Goal: Transaction & Acquisition: Purchase product/service

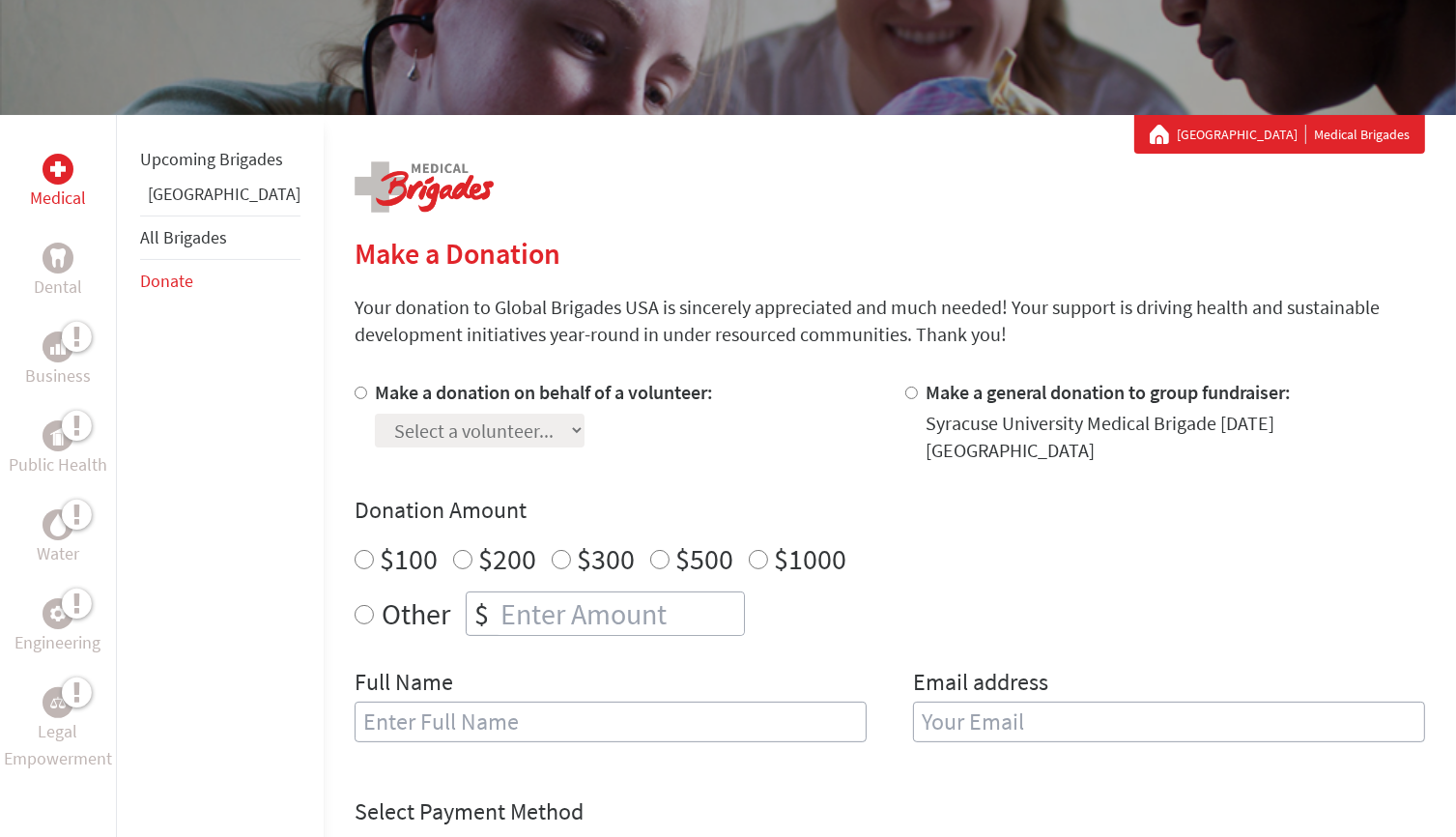
scroll to position [290, 0]
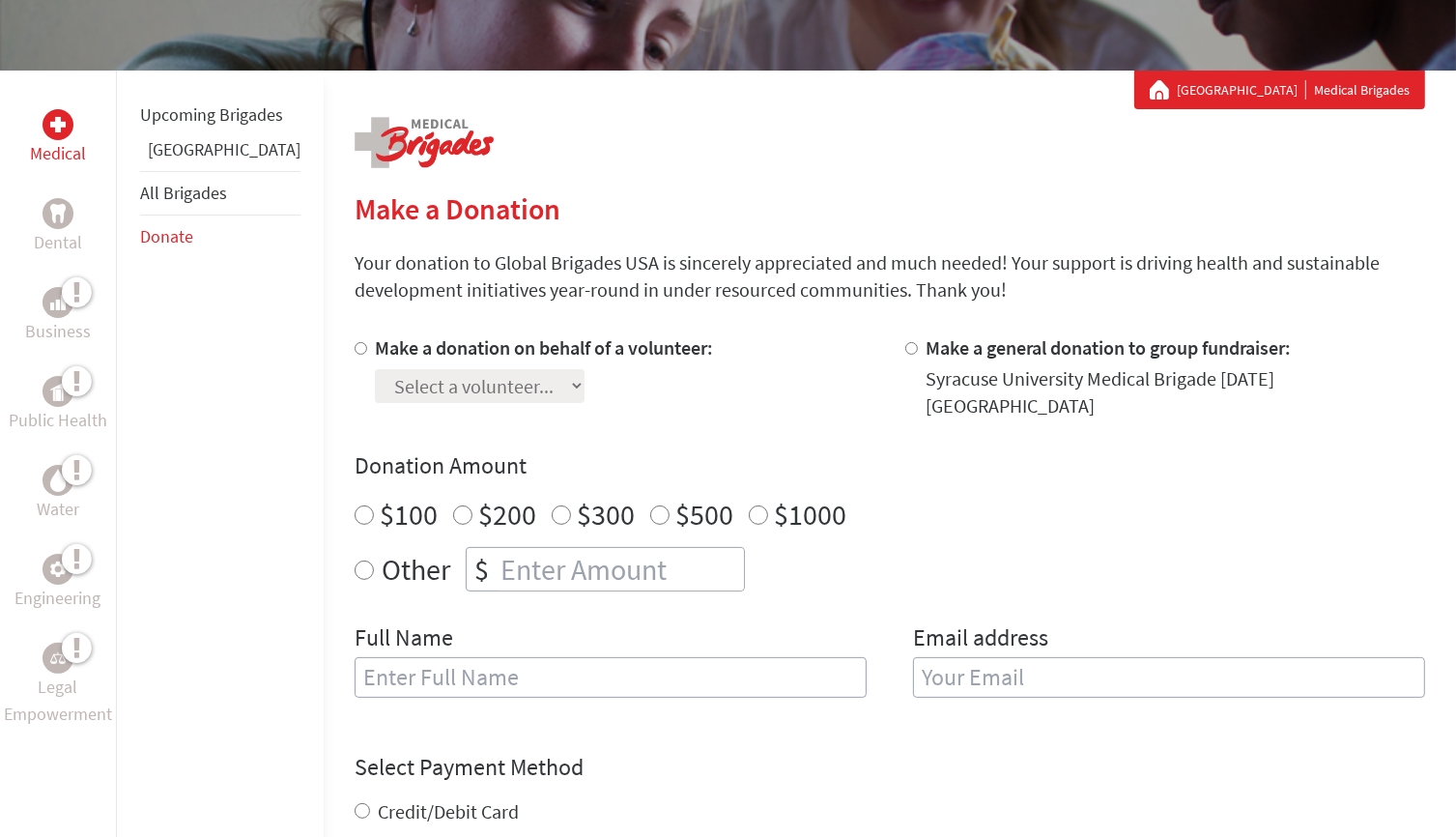
click at [294, 345] on div "Medical Dental Business Public Health Water Engineering Legal Empowerment Upcom…" at bounding box center [728, 644] width 1456 height 1147
click at [354, 349] on input "Make a donation on behalf of a volunteer:" at bounding box center [360, 349] width 13 height 13
radio input "true"
click at [414, 394] on select "Select a volunteer... [PERSON_NAME] [PERSON_NAME] [PERSON_NAME] [PERSON_NAME] […" at bounding box center [479, 386] width 209 height 34
select select "0CBA6F96-9438-11F0-9E6E-42010A400005"
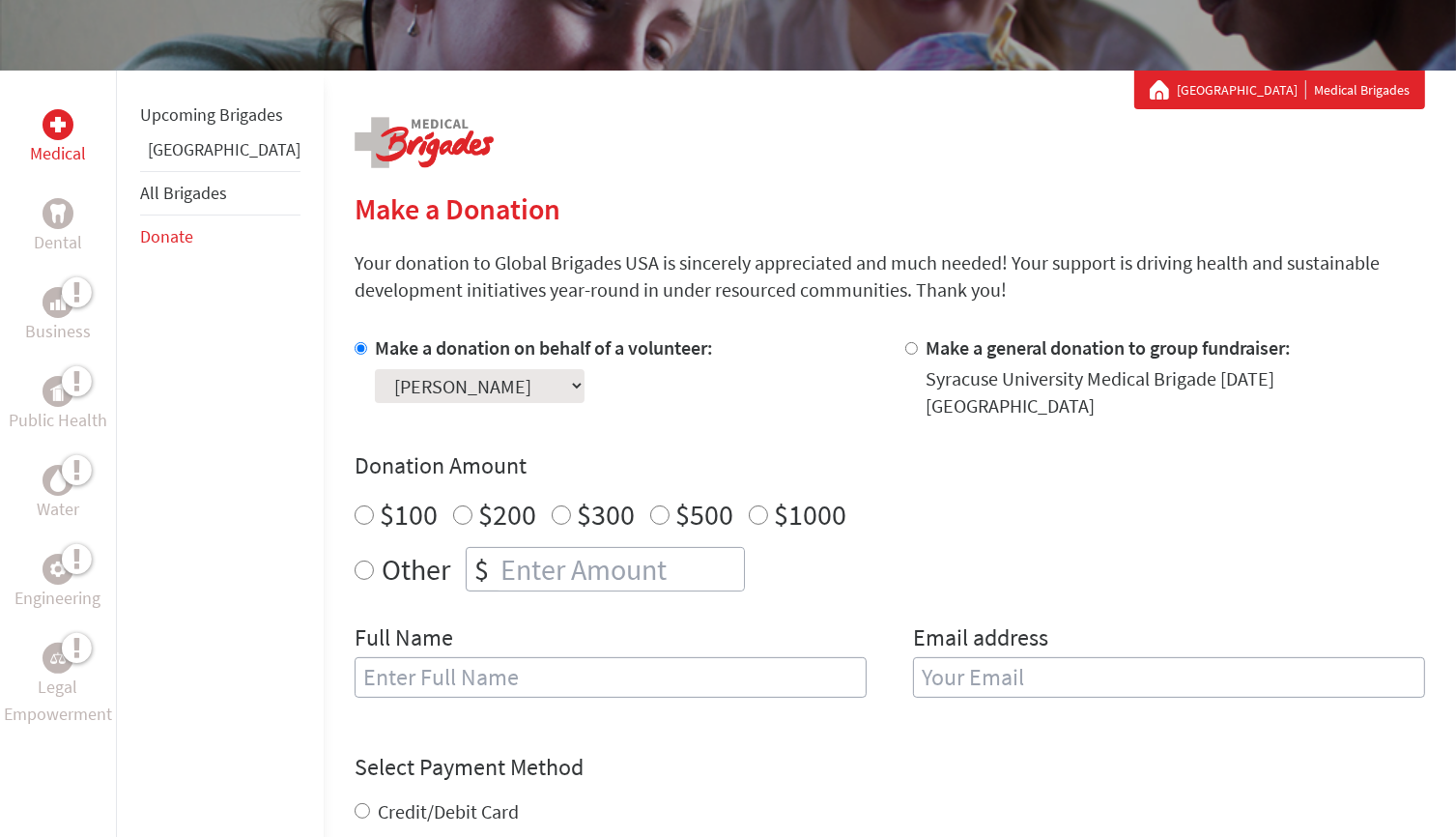
click at [375, 369] on select "Select a volunteer... [PERSON_NAME] [PERSON_NAME] [PERSON_NAME] [PERSON_NAME] […" at bounding box center [479, 386] width 209 height 34
click at [755, 391] on div "Make a donation on behalf of a volunteer: Select a volunteer... [PERSON_NAME] […" at bounding box center [614, 377] width 520 height 85
click at [616, 658] on input "text" at bounding box center [610, 677] width 512 height 40
type input "[PERSON_NAME]"
click at [1017, 658] on input "email" at bounding box center [1168, 677] width 512 height 40
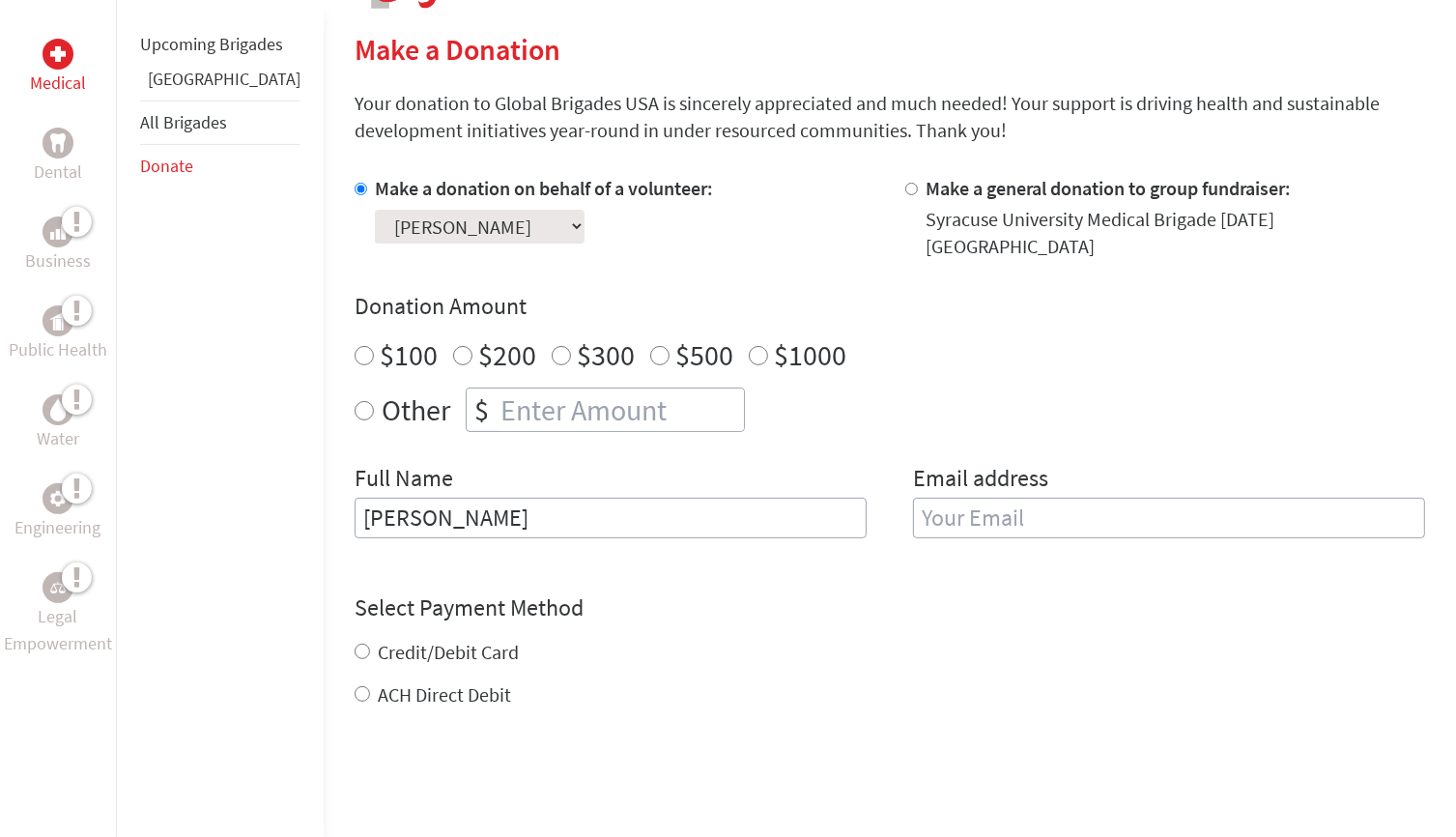
scroll to position [484, 0]
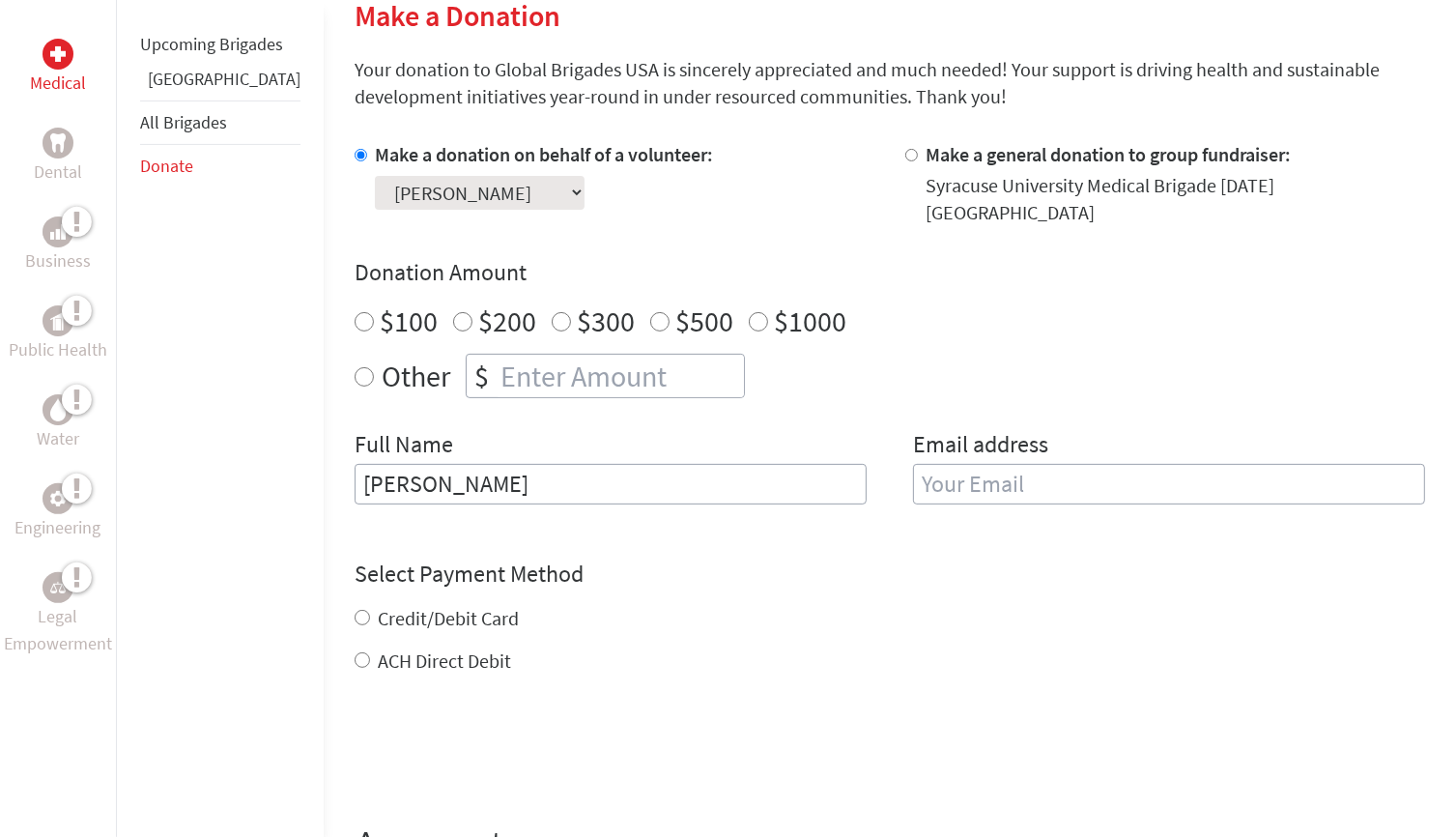
click at [354, 610] on input "Credit/Debit Card" at bounding box center [362, 618] width 16 height 16
radio input "true"
click at [354, 653] on input "ACH Direct Debit" at bounding box center [362, 661] width 16 height 16
radio input "true"
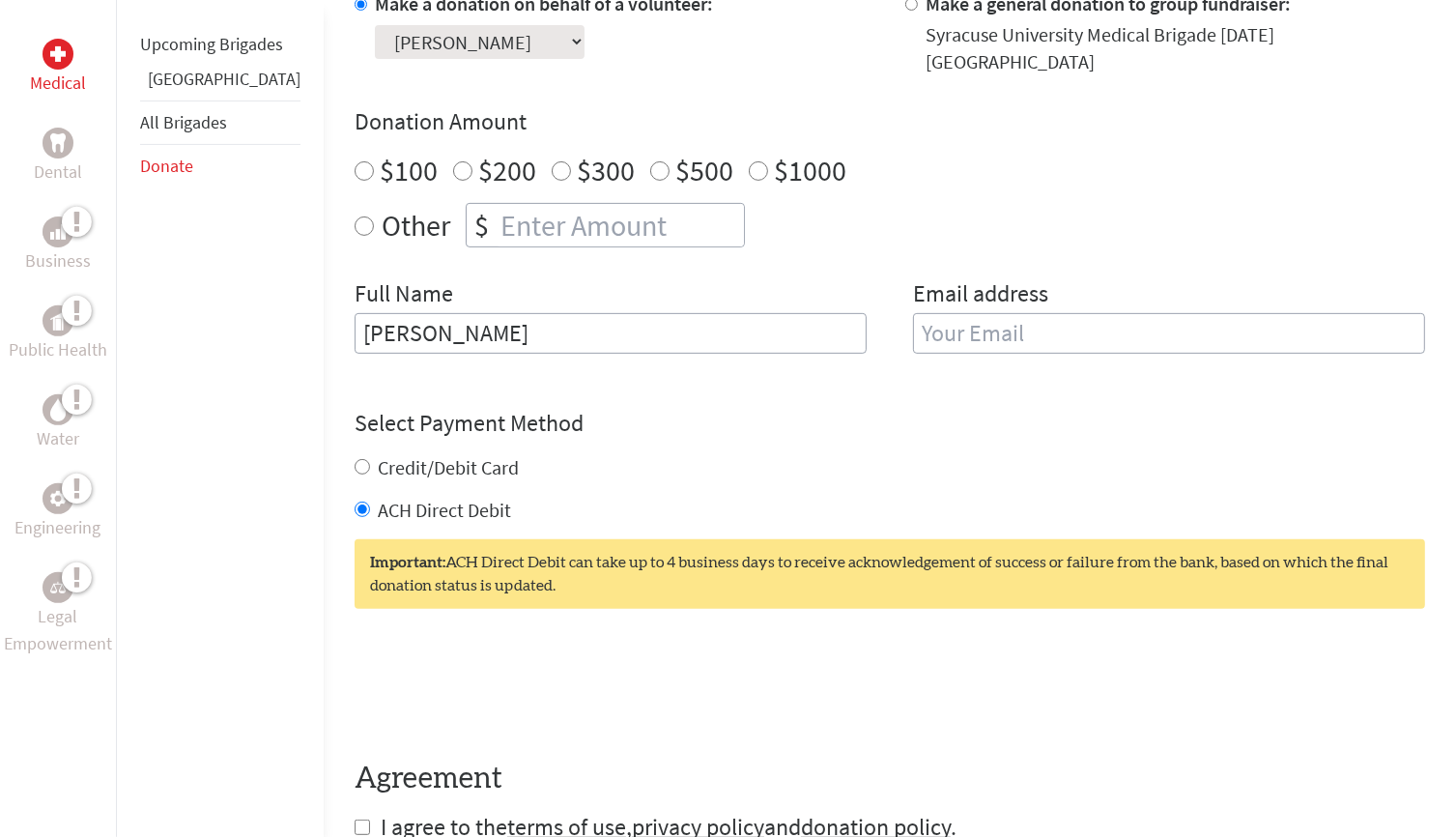
scroll to position [676, 0]
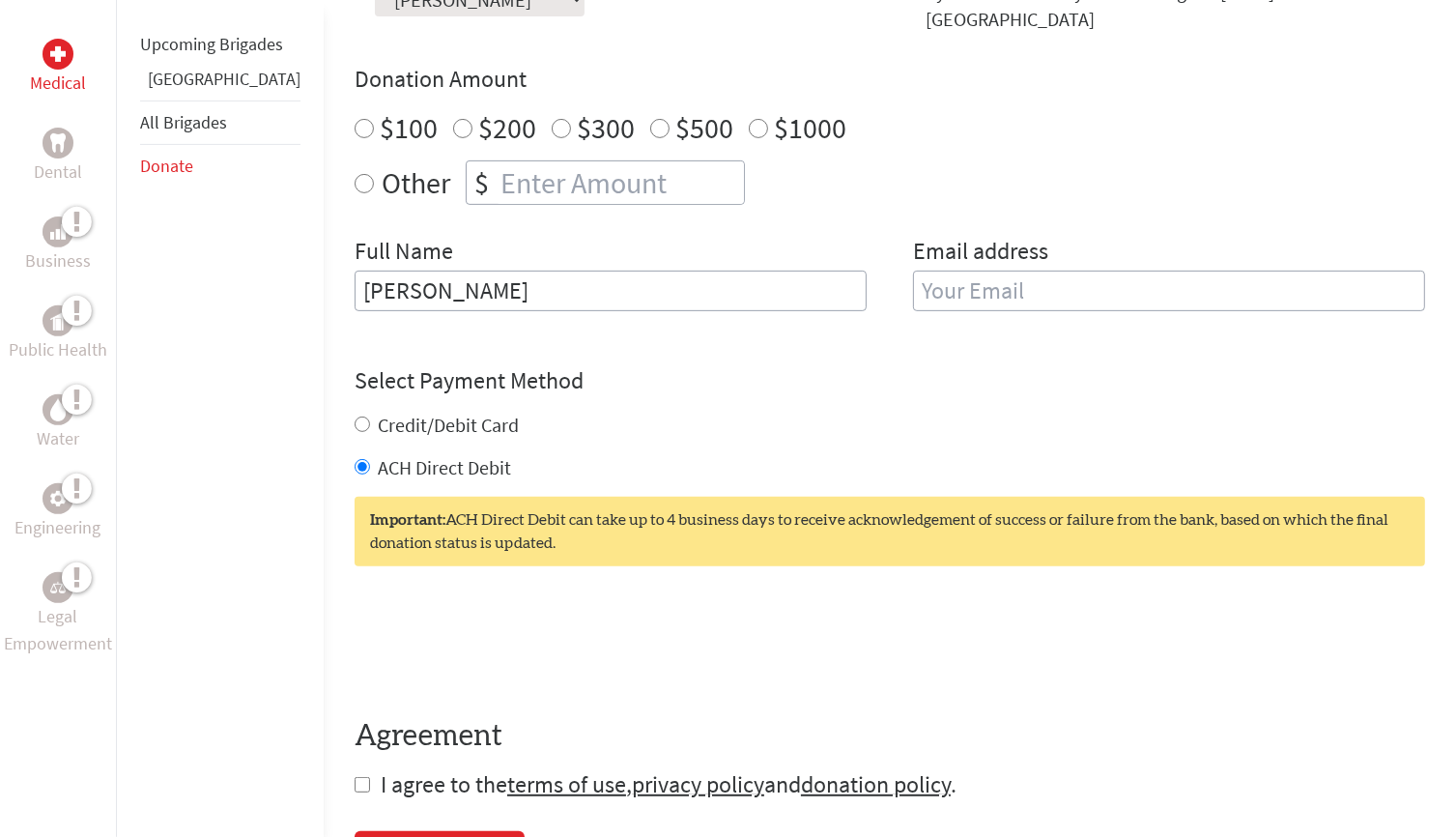
click at [354, 417] on input "Credit/Debit Card" at bounding box center [362, 425] width 16 height 16
radio input "true"
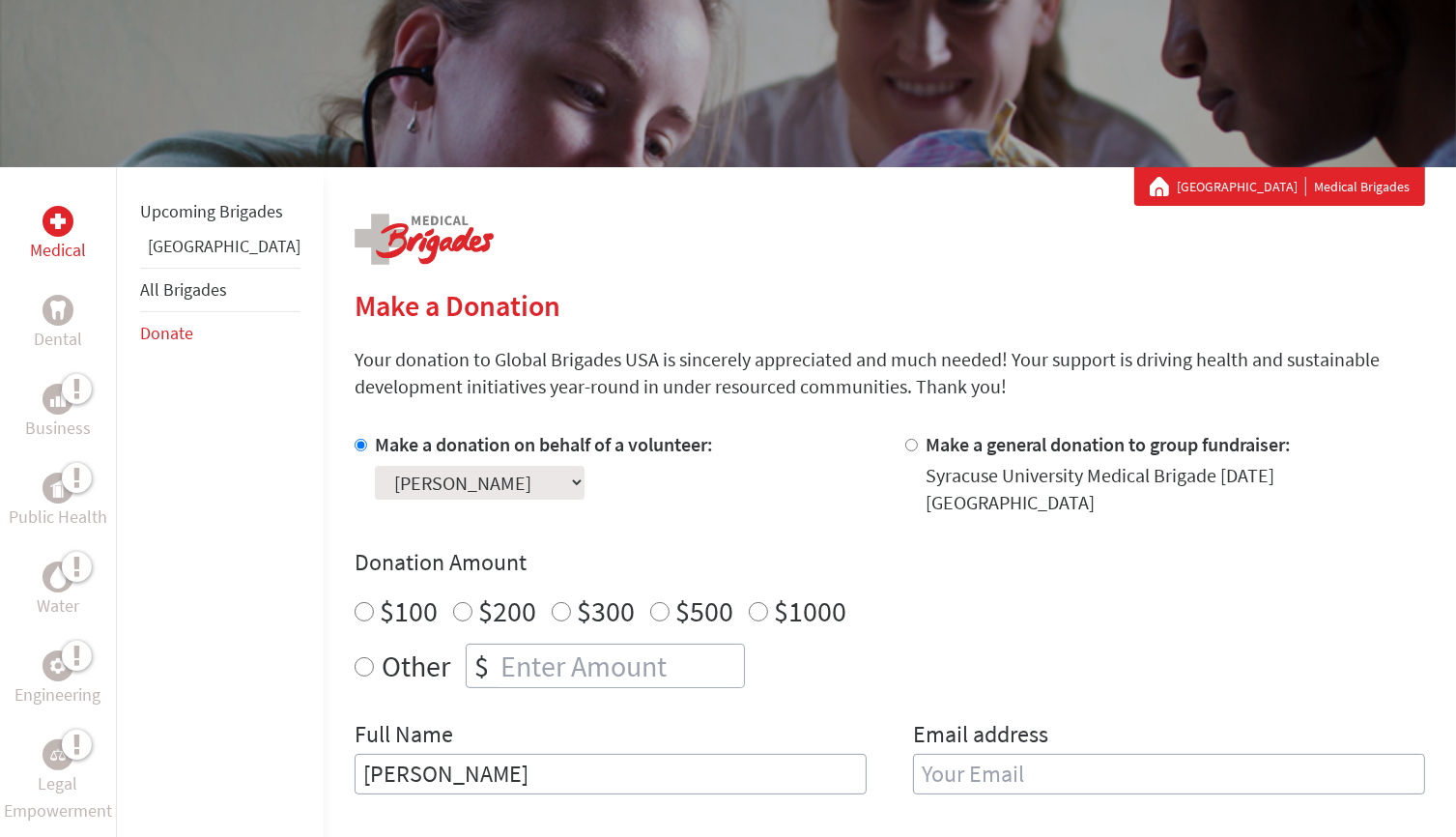
scroll to position [290, 0]
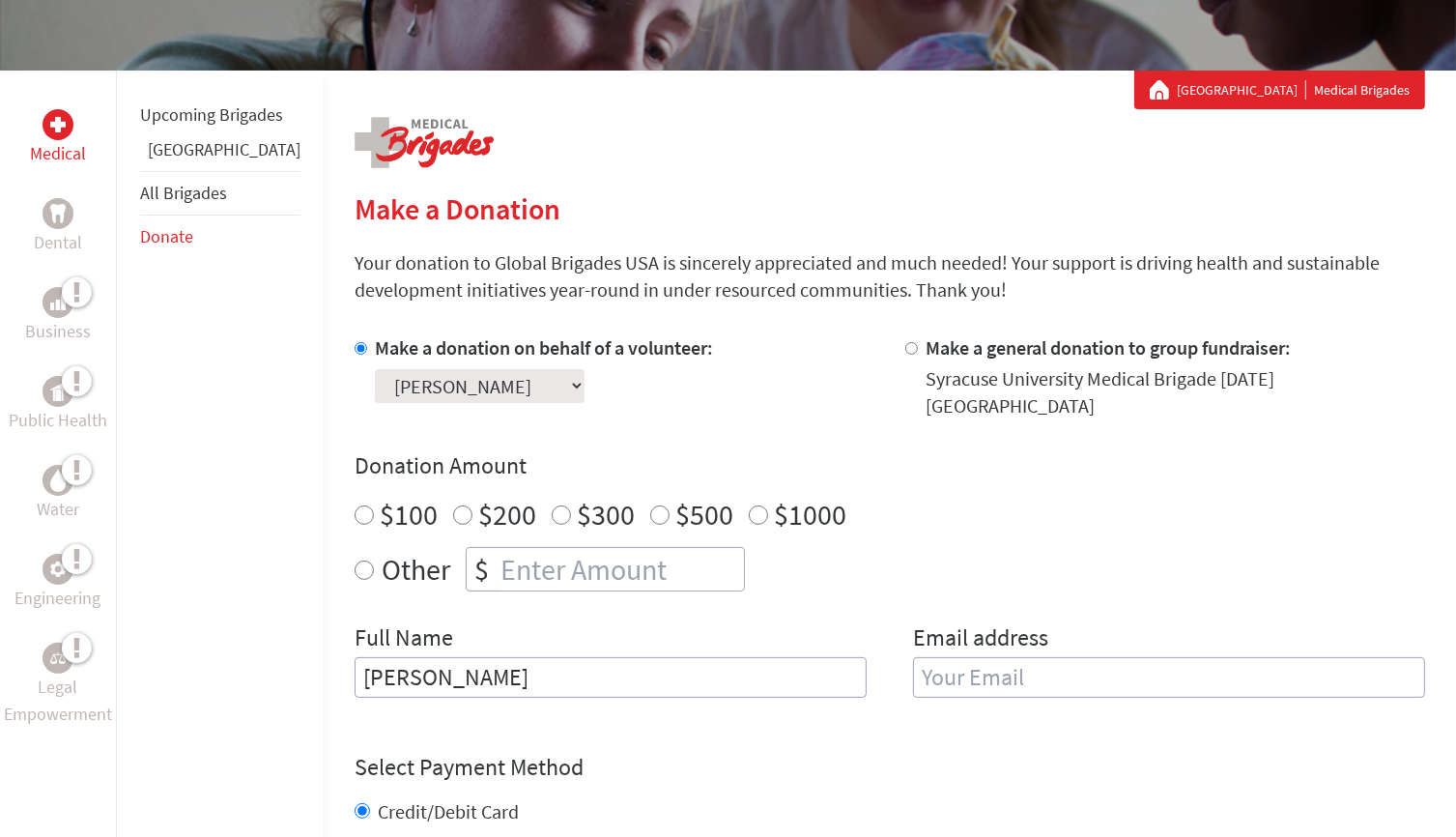
radio input "true"
click at [497, 557] on input "number" at bounding box center [620, 569] width 248 height 42
type input "50"
click at [530, 623] on div "Full Name [PERSON_NAME]" at bounding box center [610, 672] width 512 height 99
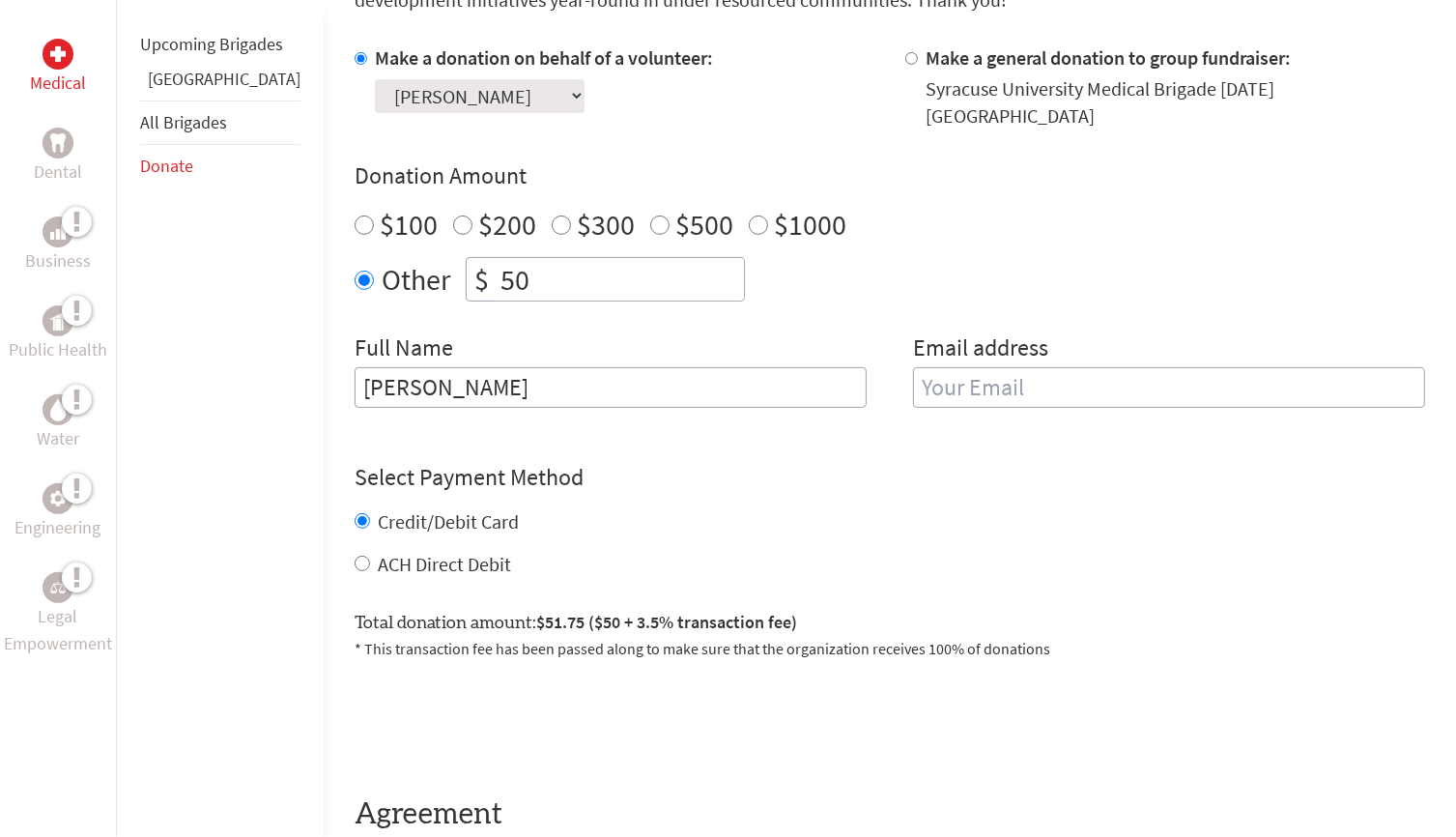
scroll to position [676, 0]
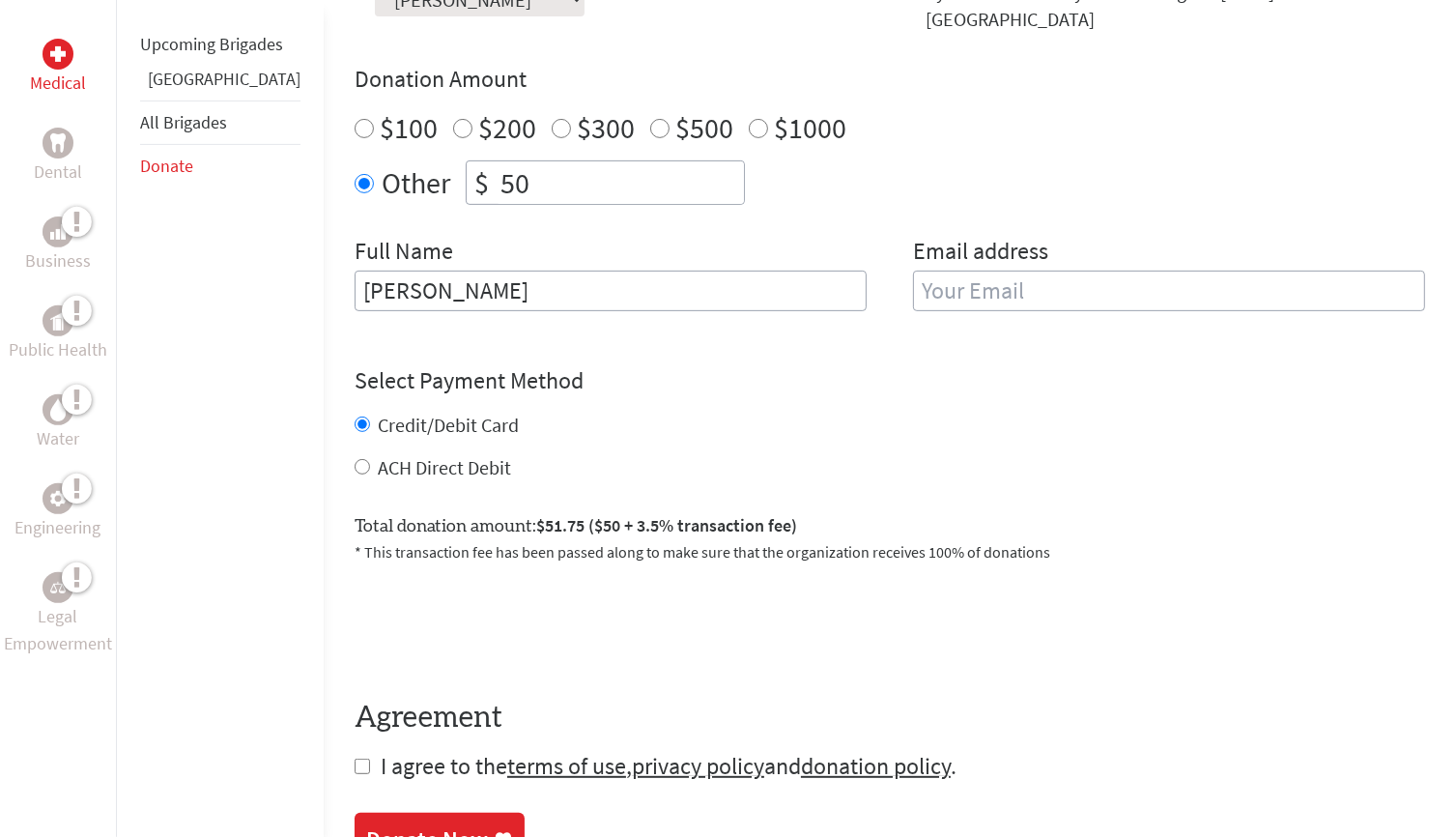
click at [354, 759] on input "checkbox" at bounding box center [362, 767] width 16 height 16
checkbox input "true"
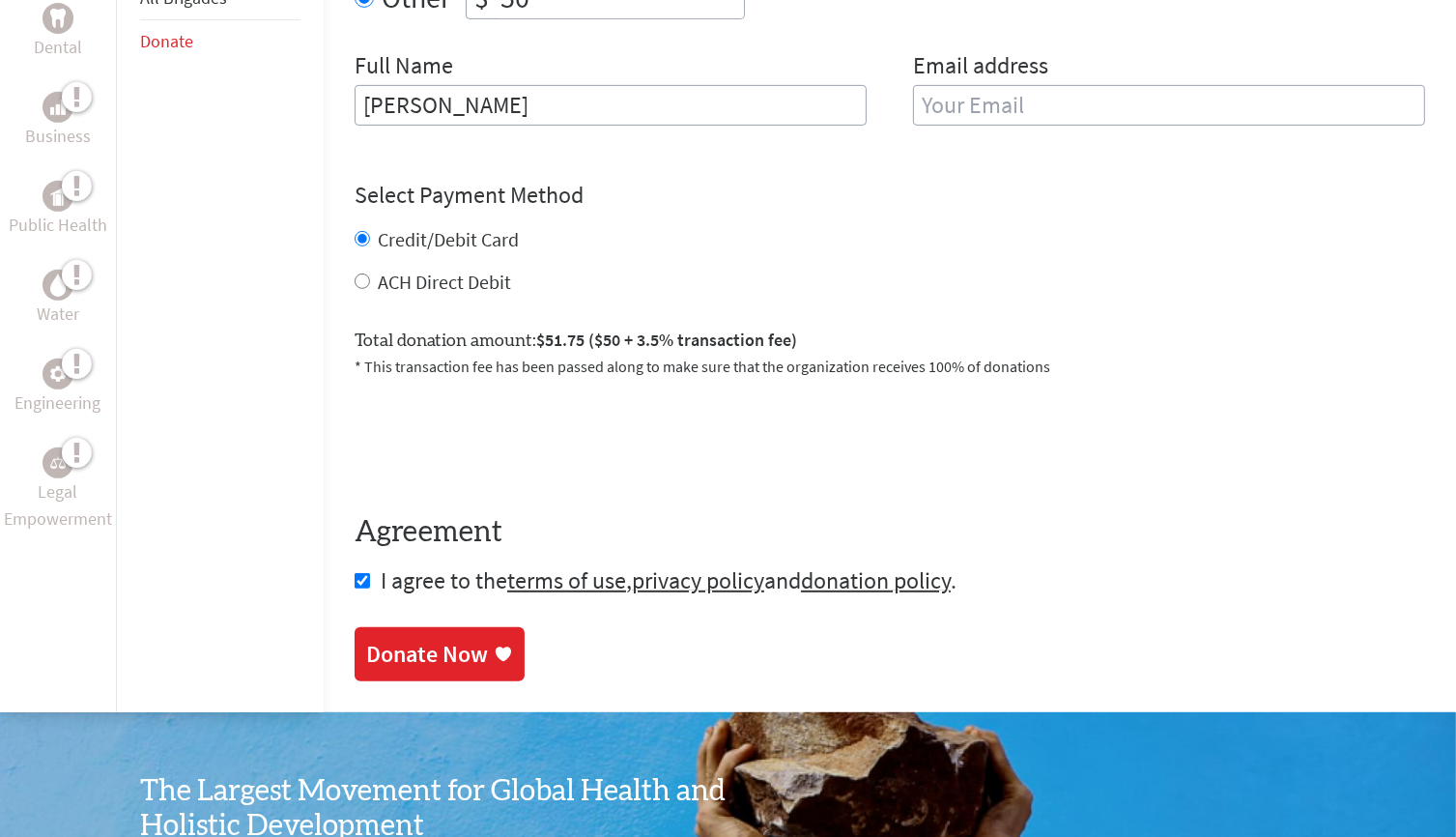
scroll to position [870, 0]
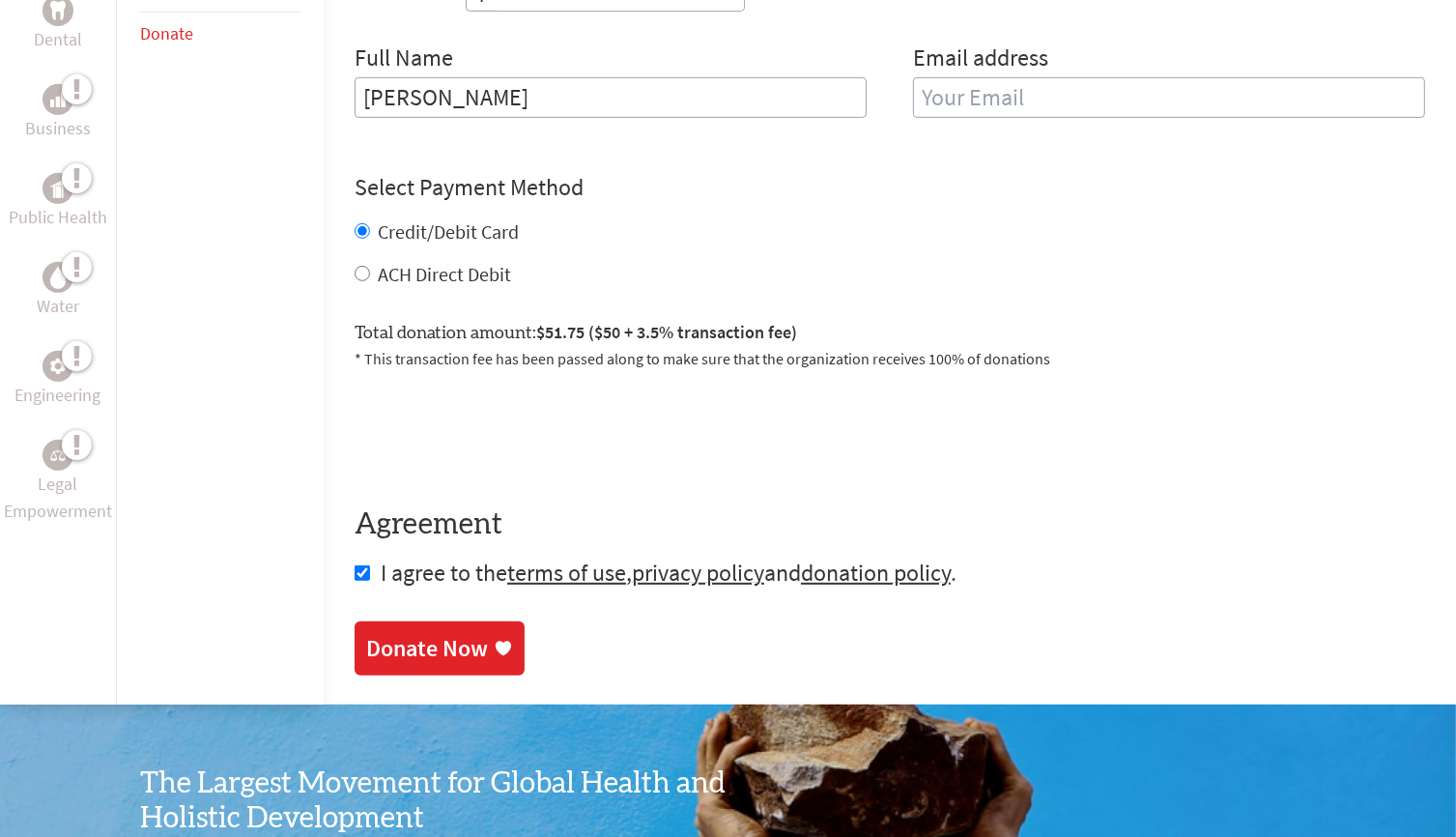
click at [406, 647] on div "Donate Now" at bounding box center [427, 649] width 121 height 31
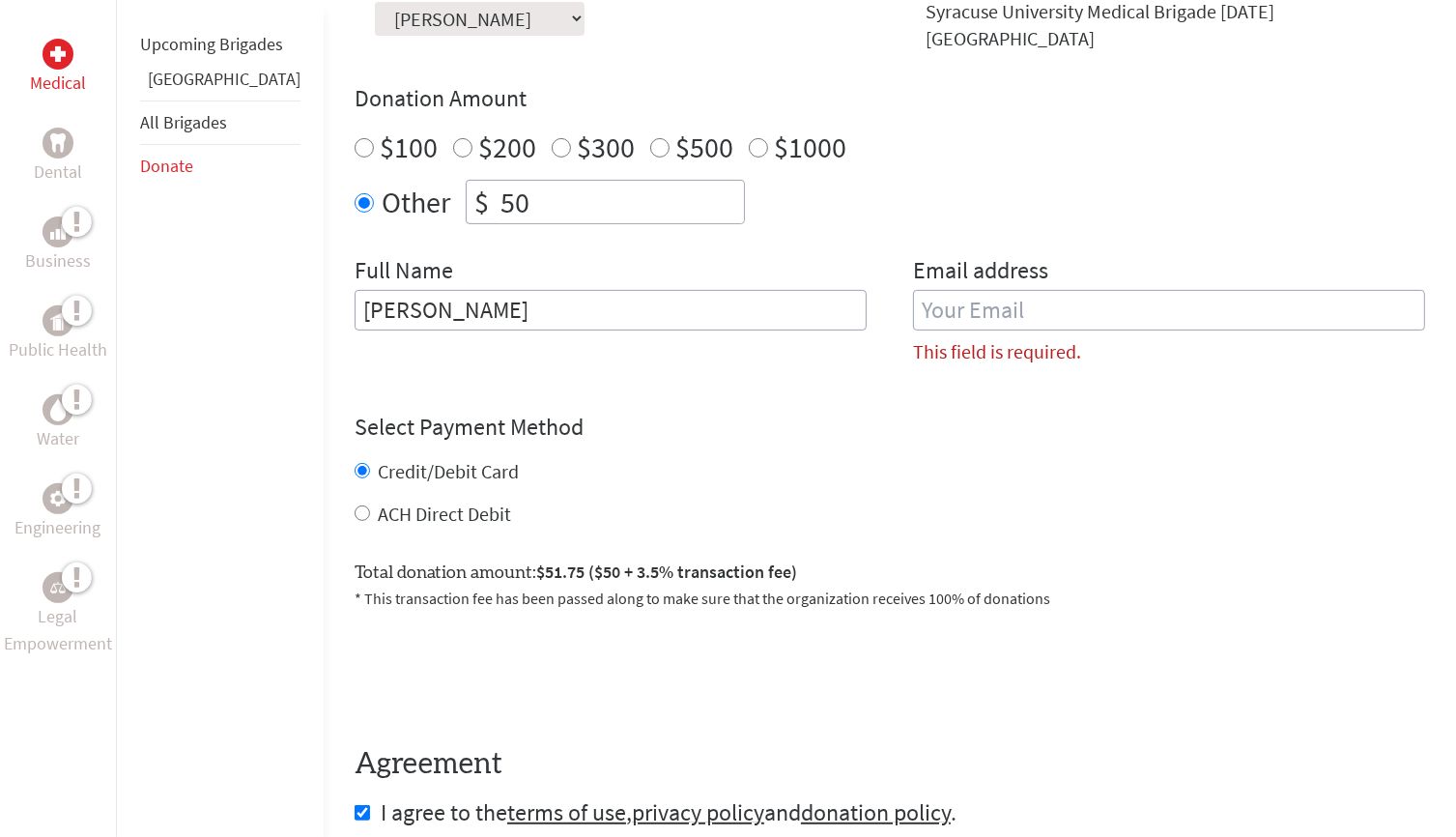
scroll to position [626, 0]
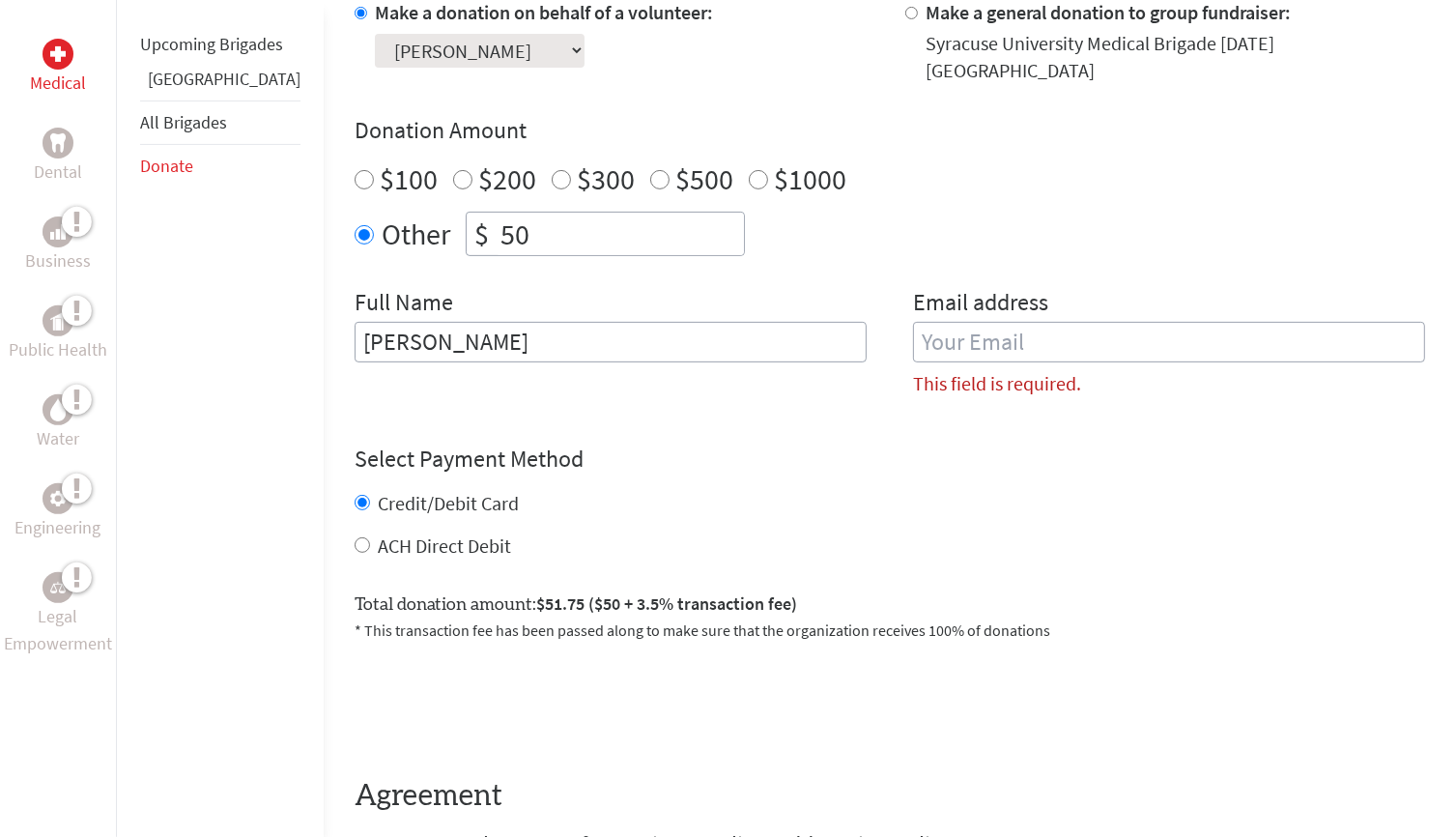
click at [988, 322] on input "email" at bounding box center [1168, 342] width 512 height 40
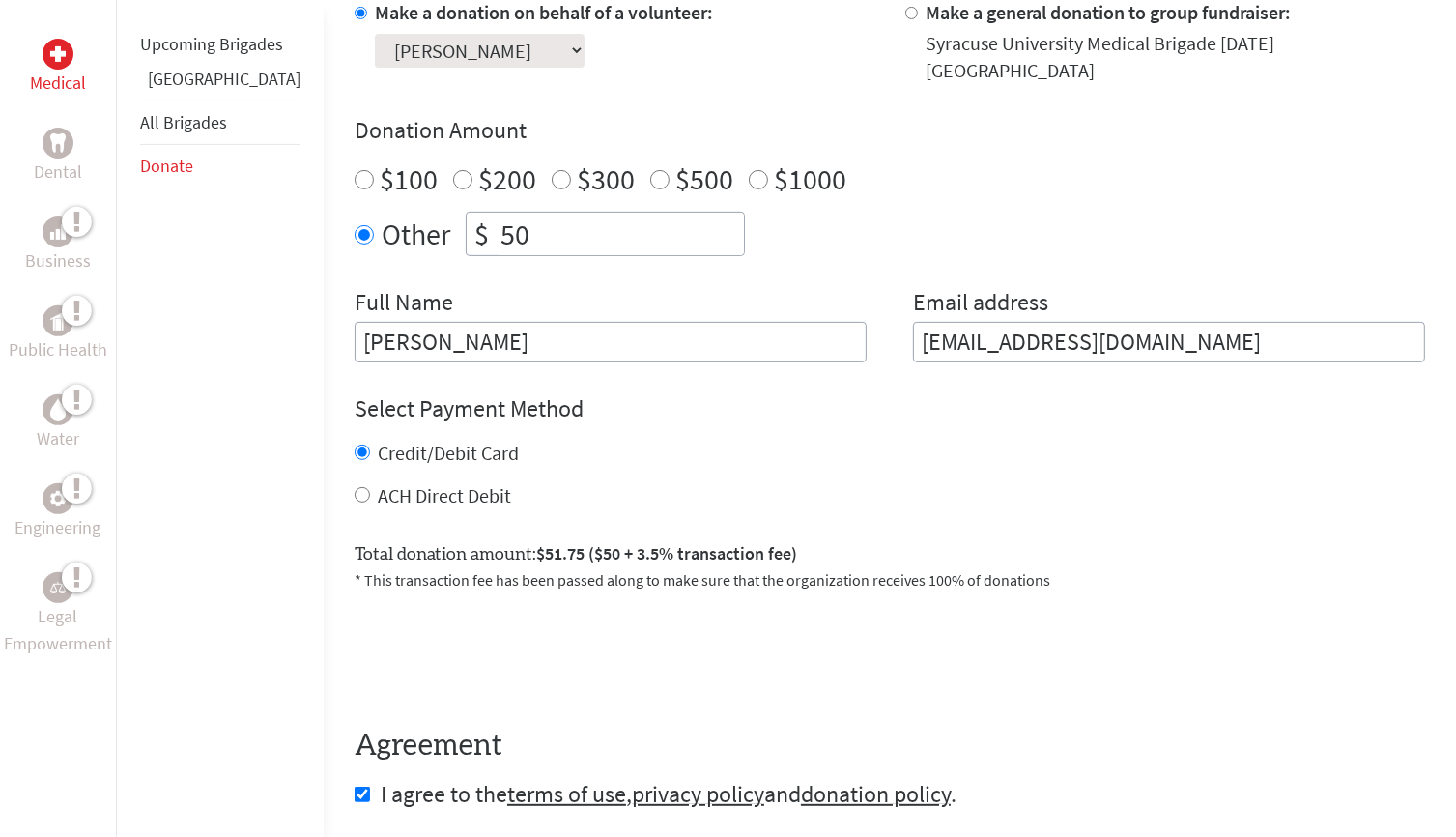
type input "[EMAIL_ADDRESS][DOMAIN_NAME]"
click at [722, 394] on h4 "Select Payment Method" at bounding box center [889, 409] width 1070 height 31
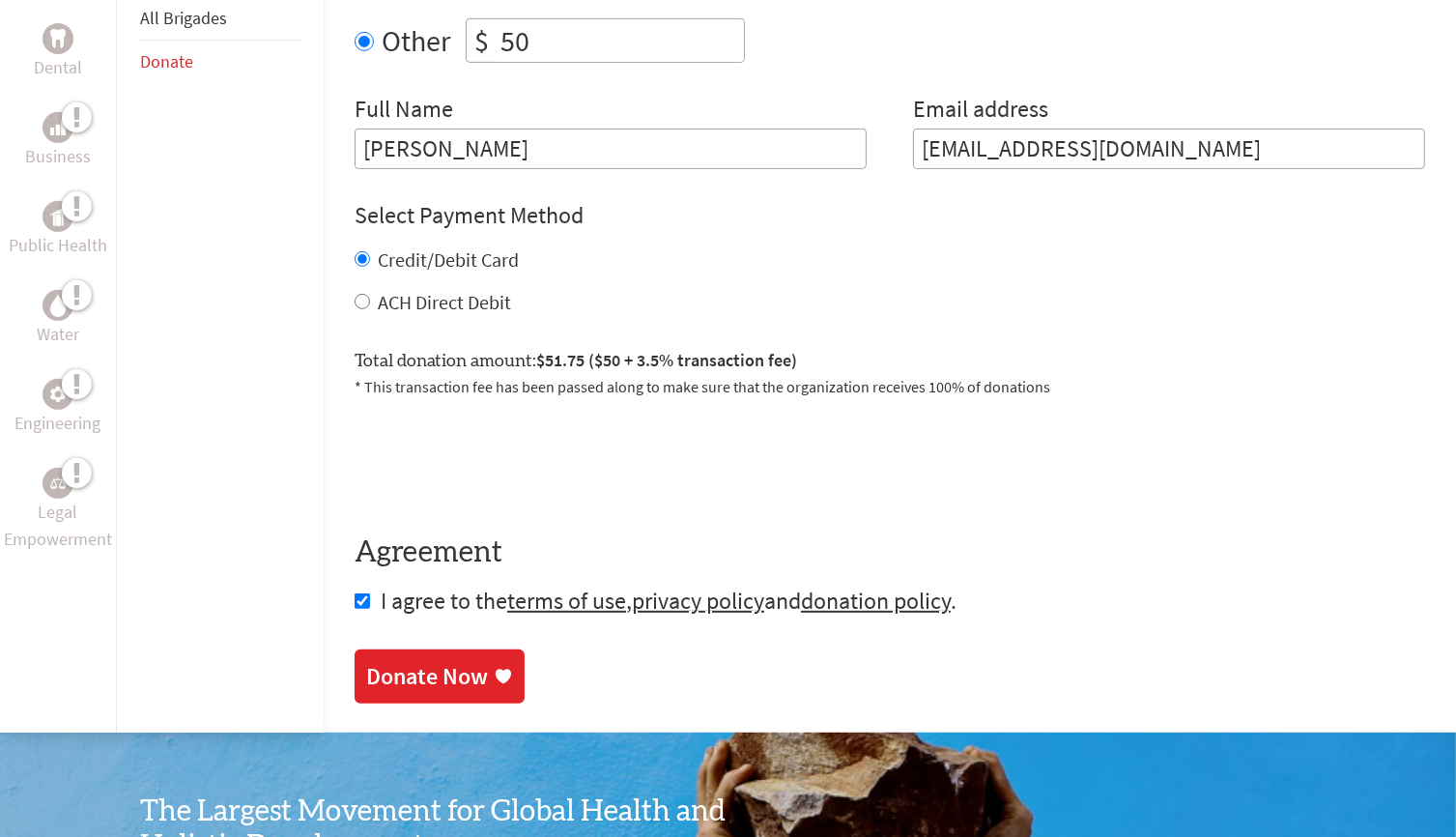
click at [382, 667] on div "Donate Now" at bounding box center [427, 677] width 121 height 31
